Goal: Information Seeking & Learning: Find specific page/section

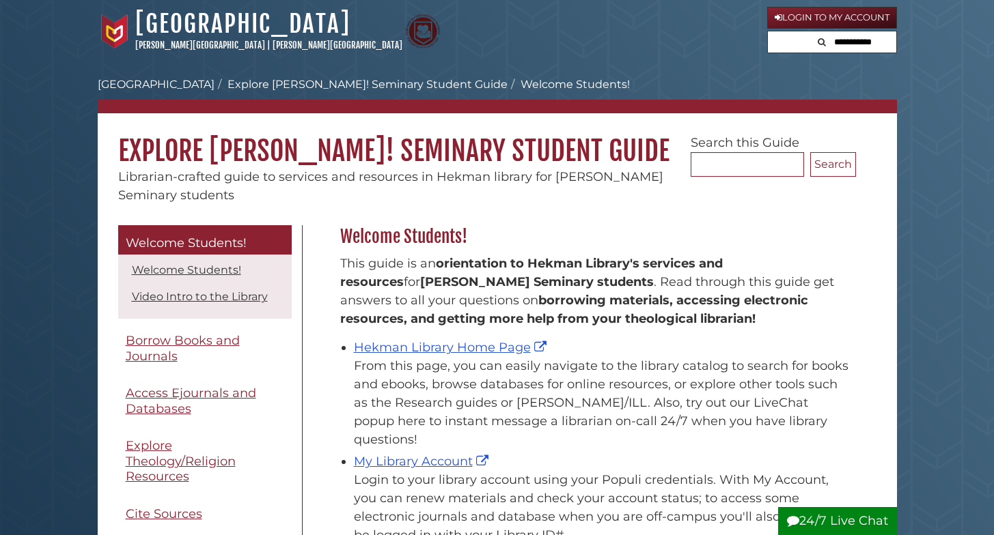
scroll to position [201, 522]
click at [417, 346] on link "Hekman Library Home Page" at bounding box center [452, 347] width 196 height 15
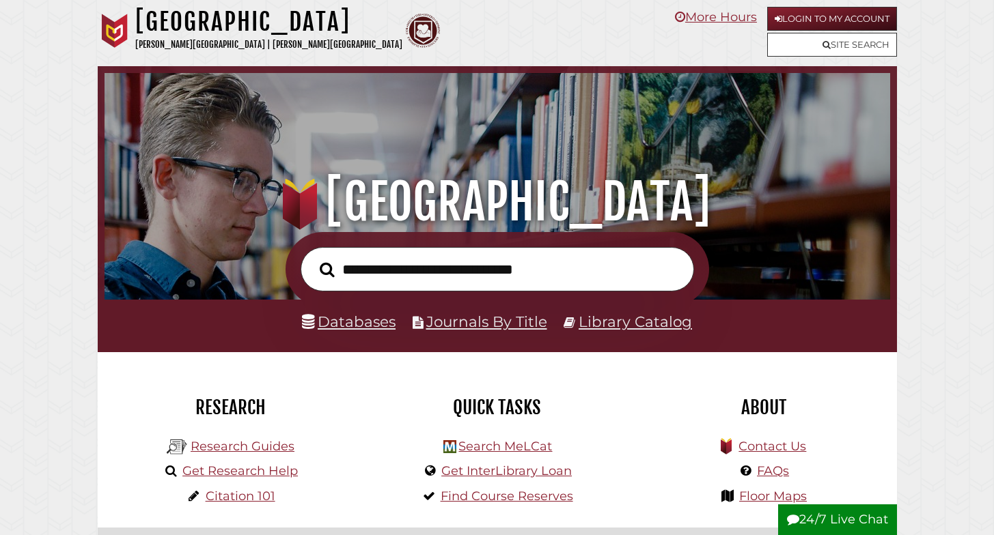
scroll to position [259, 778]
click at [365, 325] on link "Databases" at bounding box center [349, 322] width 94 height 18
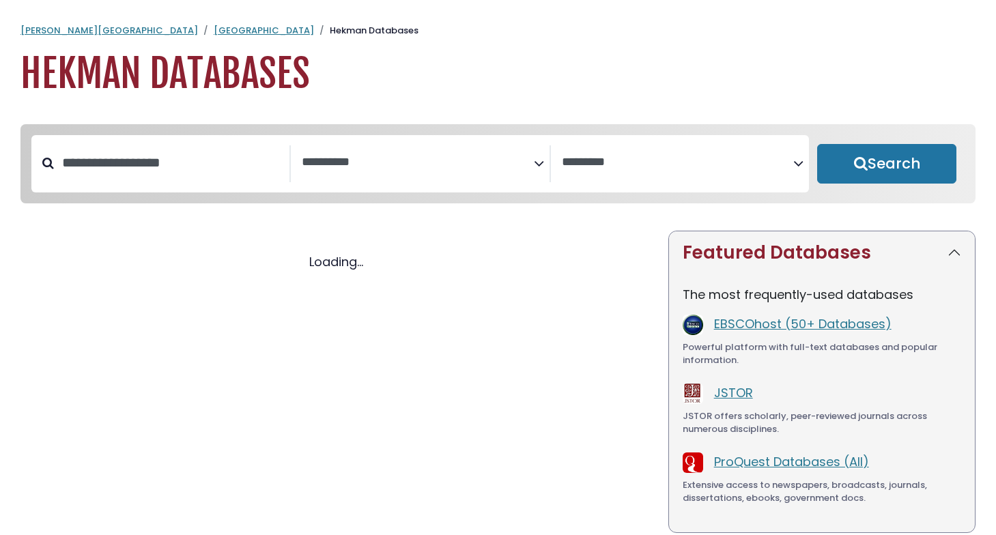
select select "Database Subject Filter"
select select "Database Vendors Filter"
select select "Database Subject Filter"
select select "Database Vendors Filter"
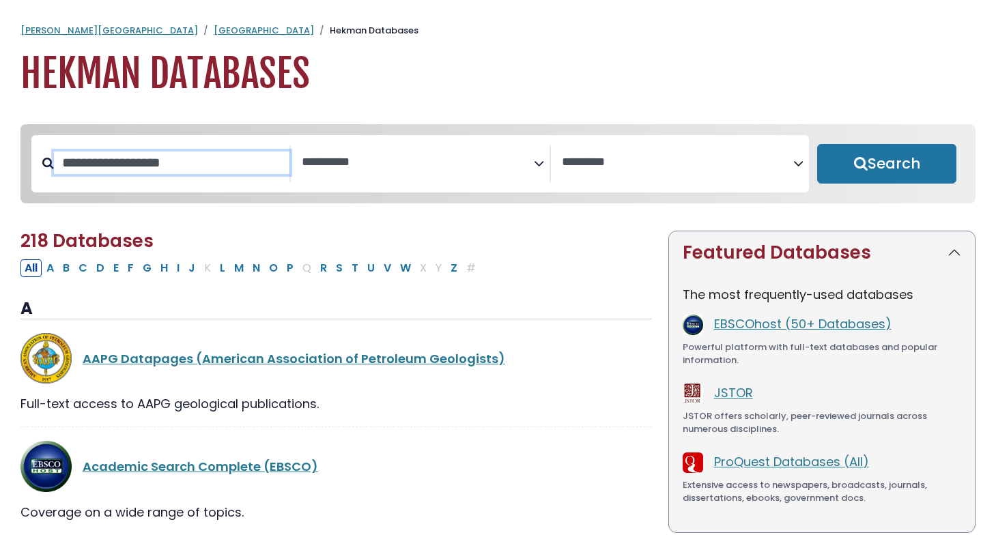
click at [176, 158] on input "Search database by title or keyword" at bounding box center [172, 163] width 236 height 23
type input "****"
click at [887, 165] on button "Search" at bounding box center [886, 164] width 139 height 40
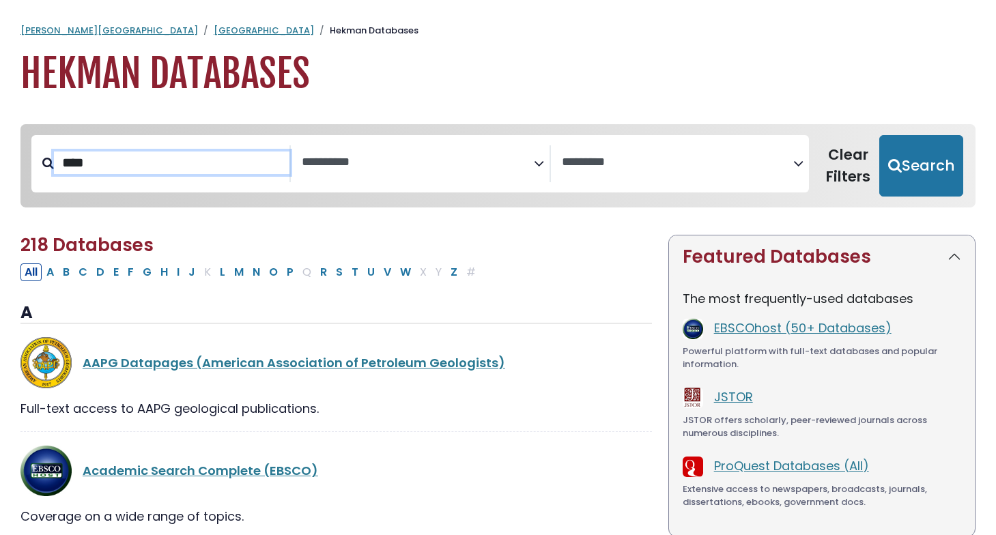
select select "Database Subject Filter"
select select "Database Vendors Filter"
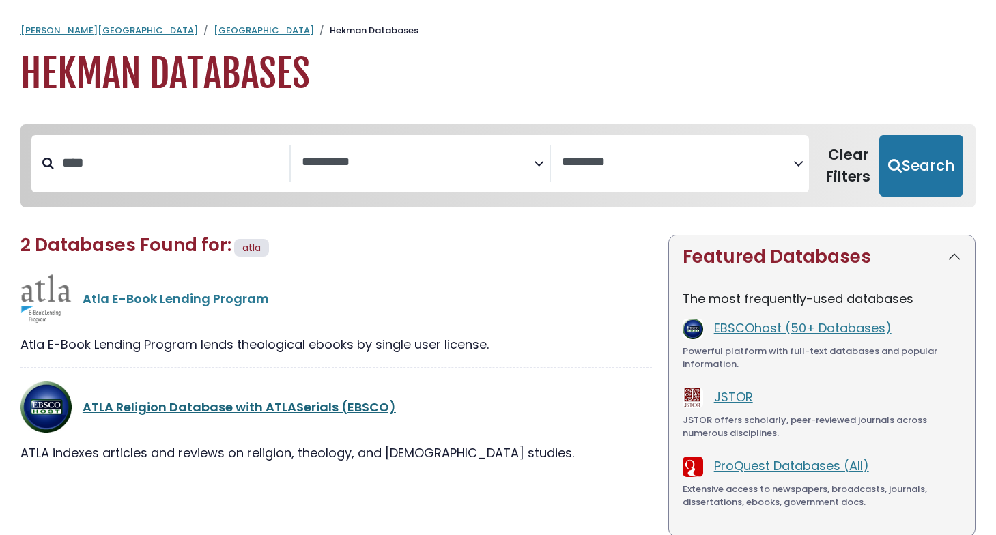
click at [227, 412] on link "ATLA Religion Database with ATLASerials (EBSCO)" at bounding box center [239, 407] width 313 height 17
